Goal: Find specific page/section: Find specific page/section

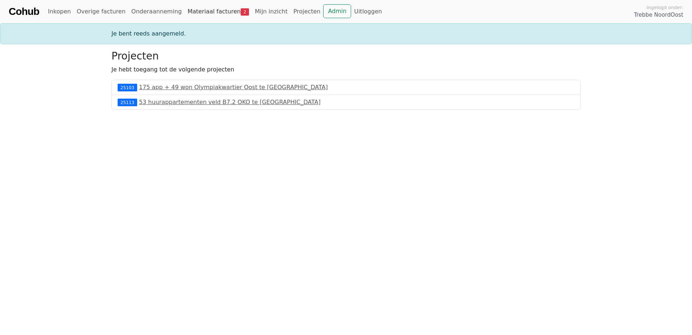
click at [200, 17] on link "Materiaal facturen 2" at bounding box center [218, 11] width 67 height 14
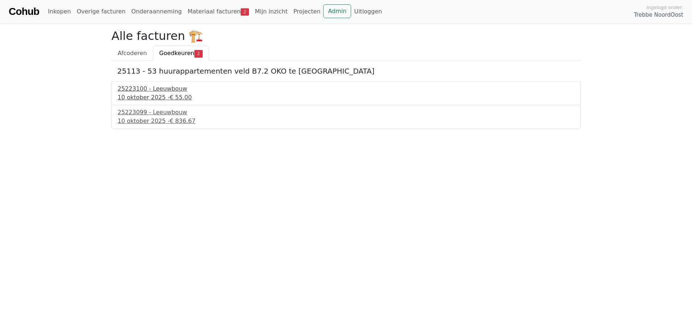
click at [171, 87] on div "25223100 - Leeuwbouw" at bounding box center [346, 88] width 457 height 9
click at [128, 119] on div "10 oktober 2025 - € 836.67" at bounding box center [346, 121] width 457 height 9
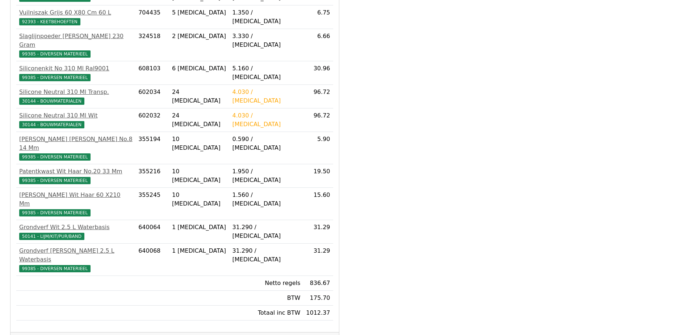
scroll to position [151, 0]
